Goal: Check status

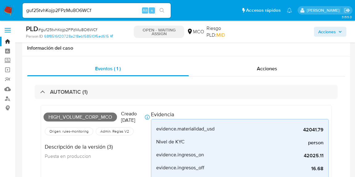
select select "10"
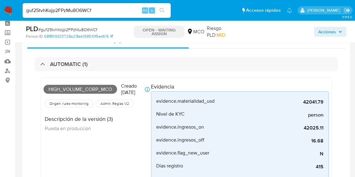
scroll to position [260, 0]
drag, startPoint x: 110, startPoint y: 8, endPoint x: 0, endPoint y: 0, distance: 110.7
click at [0, 0] on nav "Pausado Ver notificaciones guf25tvhKojp2FPzMu8O6WCf Alt s Accesos rápidos Presi…" at bounding box center [177, 10] width 355 height 21
paste input "1122858690"
type input "1122858690"
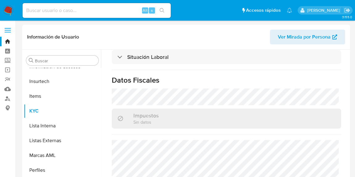
scroll to position [365, 0]
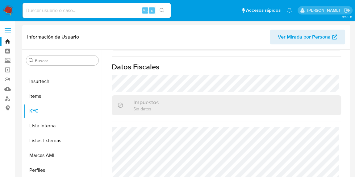
select select "10"
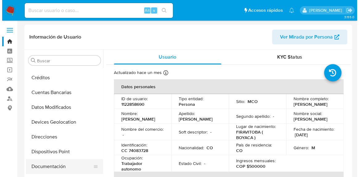
scroll to position [84, 0]
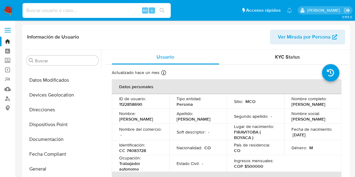
click at [115, 10] on input at bounding box center [97, 10] width 148 height 8
paste input "bbiL0uRgCLKAYHN2G83l8xQZ"
type input "bbiL0uRgCLKAYHN2G83l8xQZ"
click at [164, 13] on button "search-icon" at bounding box center [161, 10] width 13 height 9
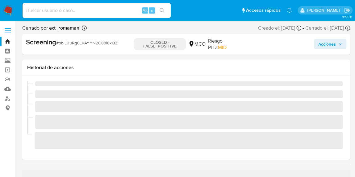
scroll to position [260, 0]
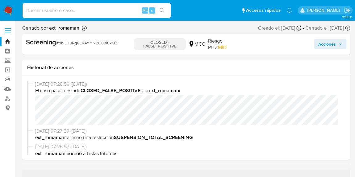
select select "10"
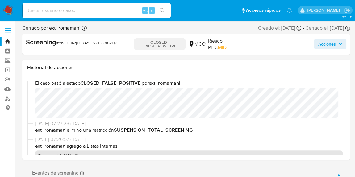
scroll to position [0, 0]
